Goal: Task Accomplishment & Management: Complete application form

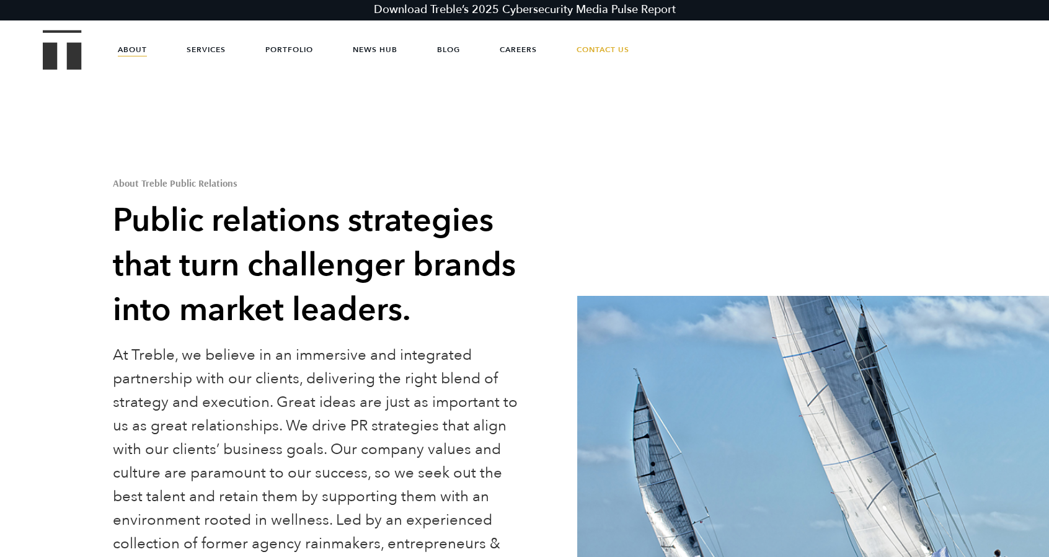
click at [506, 50] on link "Careers" at bounding box center [518, 49] width 37 height 37
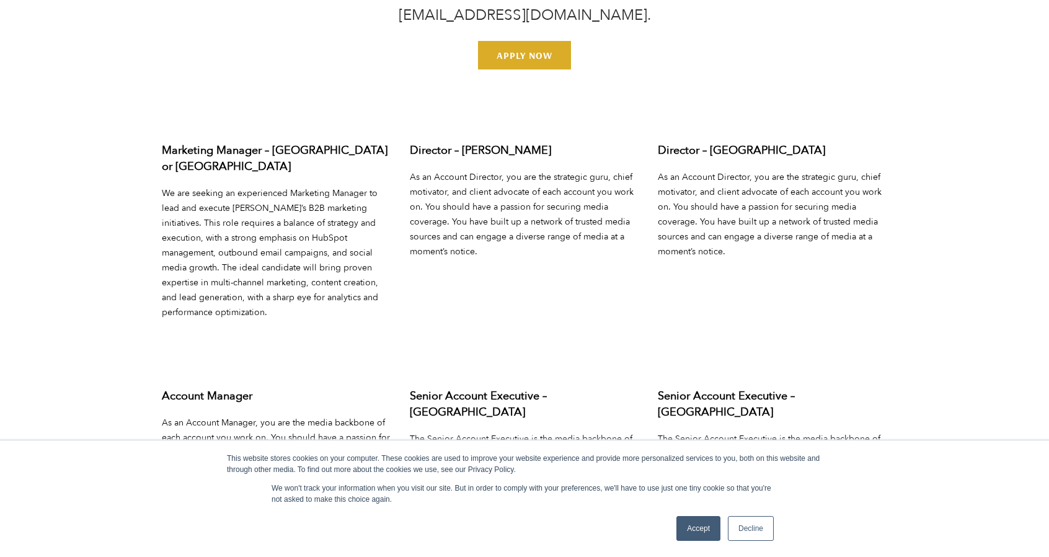
scroll to position [4512, 0]
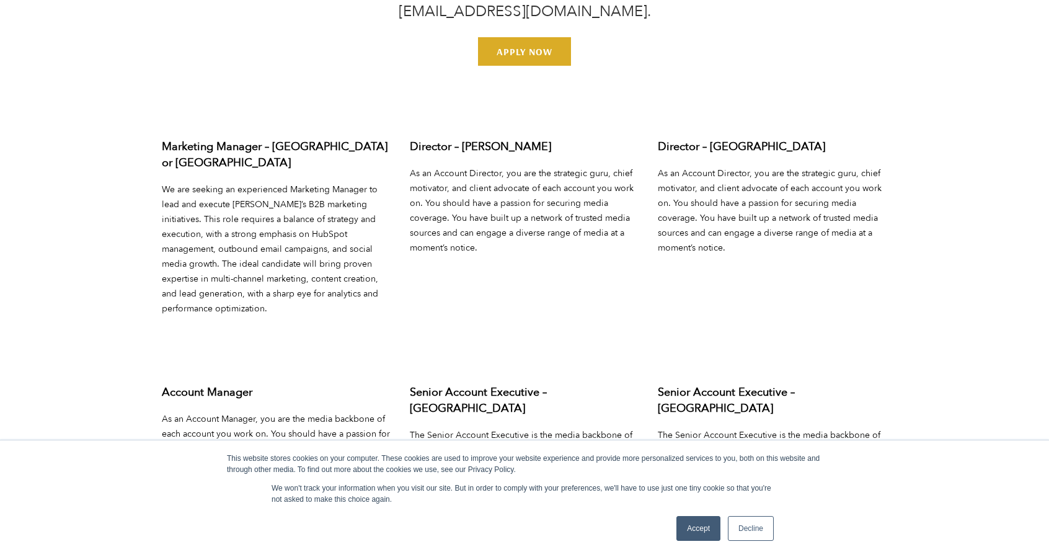
click at [745, 530] on link "Decline" at bounding box center [751, 528] width 46 height 25
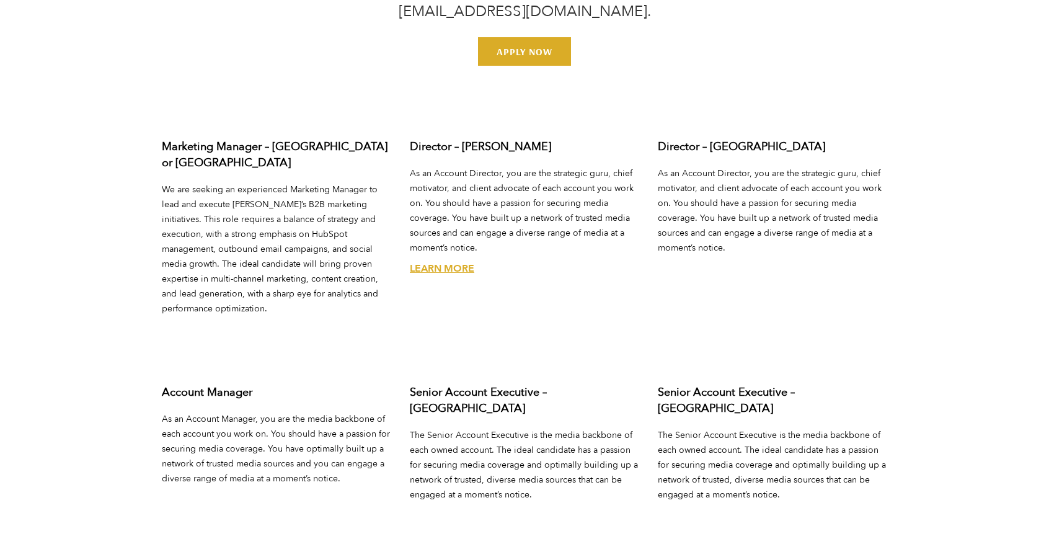
click at [443, 262] on link "Learn More" at bounding box center [442, 269] width 64 height 14
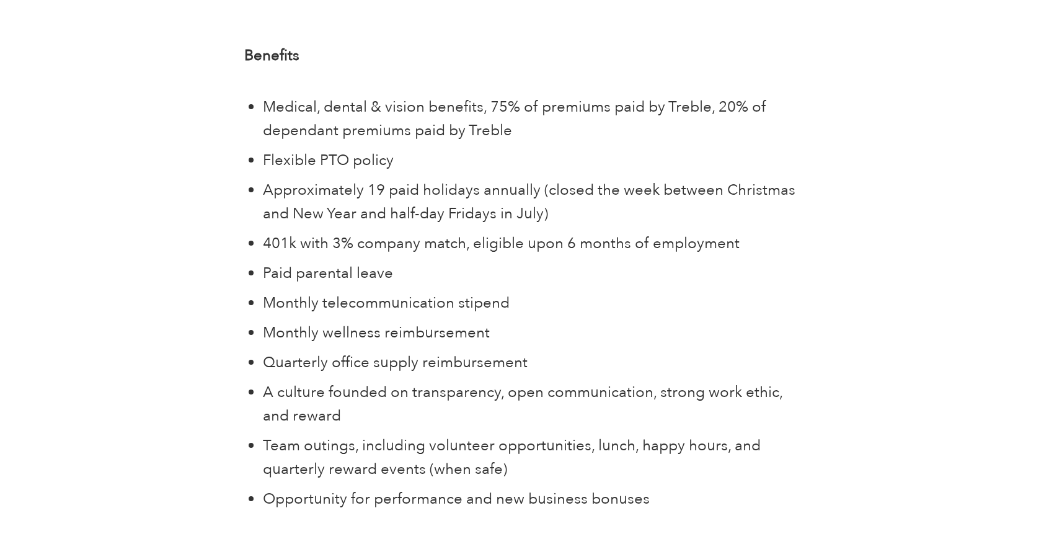
scroll to position [4659, 0]
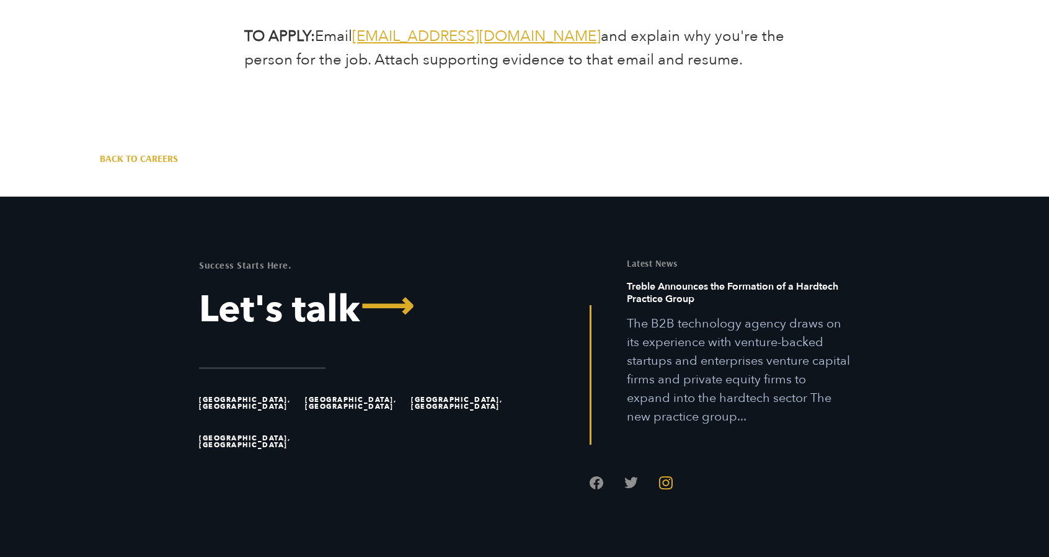
click at [664, 475] on link "Follow us on Instagram" at bounding box center [666, 482] width 14 height 14
click at [670, 475] on link "Follow us on Instagram" at bounding box center [666, 482] width 14 height 14
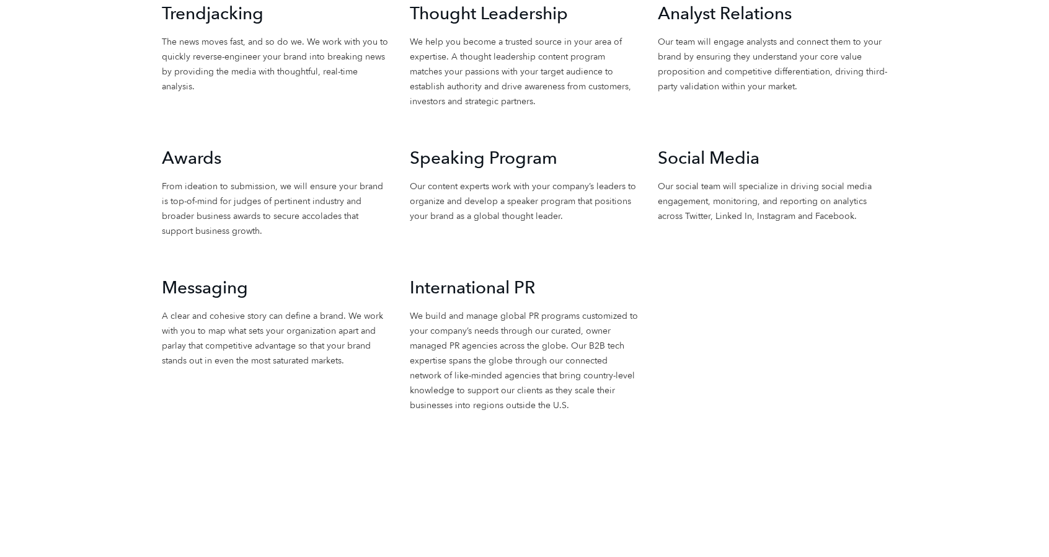
scroll to position [3914, 0]
